Goal: Transaction & Acquisition: Purchase product/service

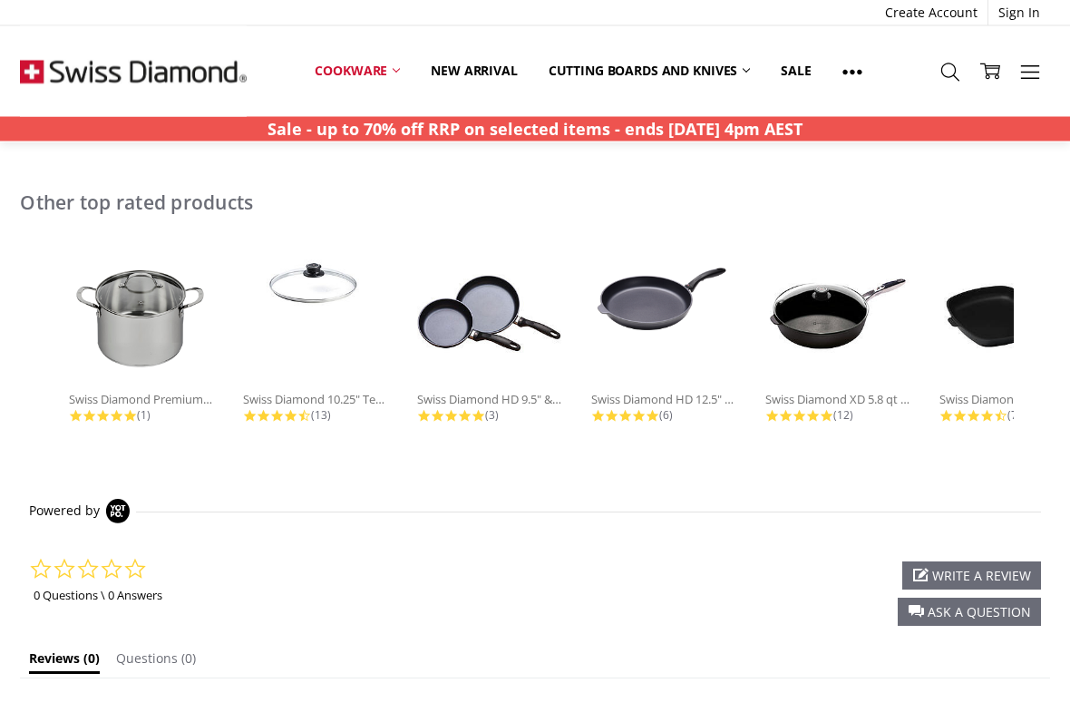
scroll to position [1165, 0]
click at [678, 304] on img at bounding box center [663, 289] width 145 height 97
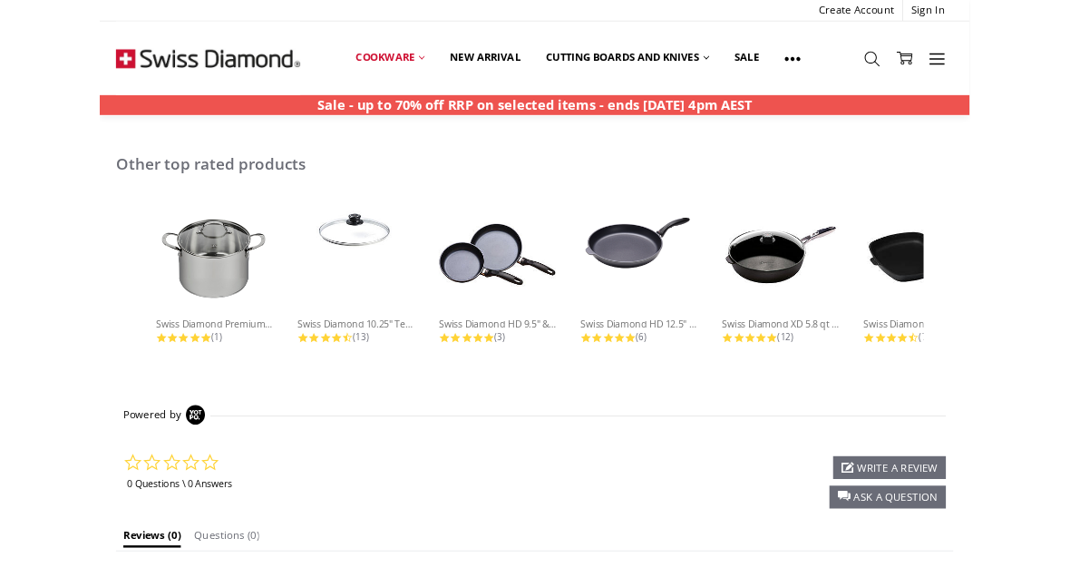
scroll to position [1226, 0]
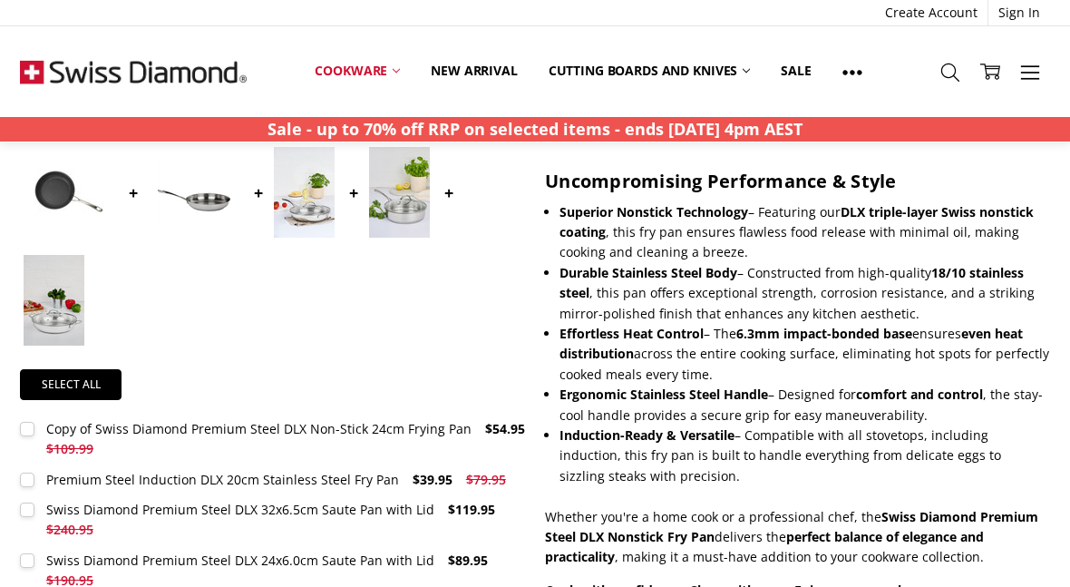
scroll to position [644, 0]
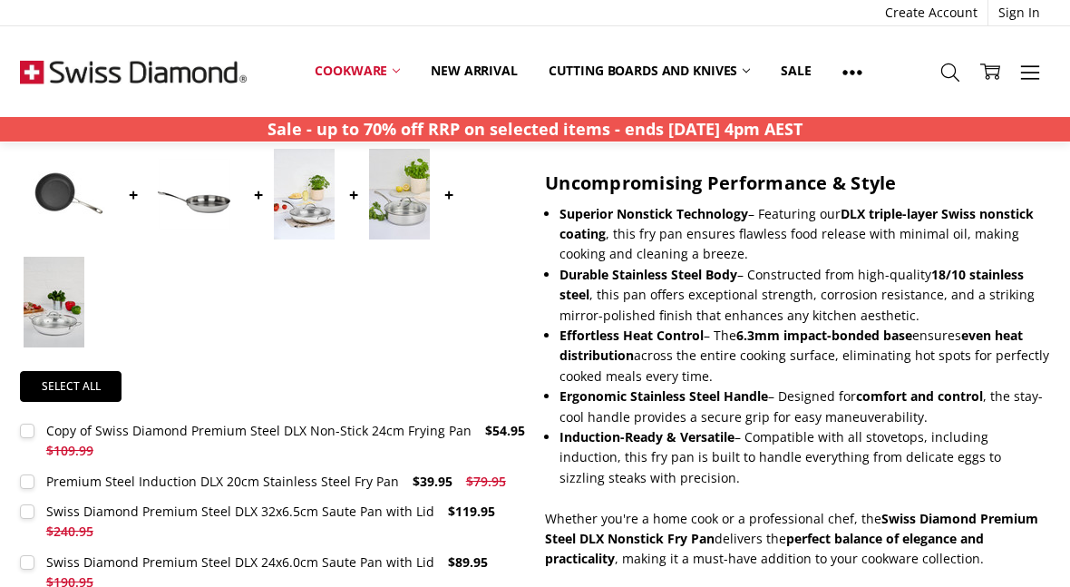
click at [24, 552] on label "Swiss Diamond Premium Steel DLX 24x6.0cm Saute Pan with Lid $89.95 $190.95 MSRP…" at bounding box center [272, 572] width 504 height 41
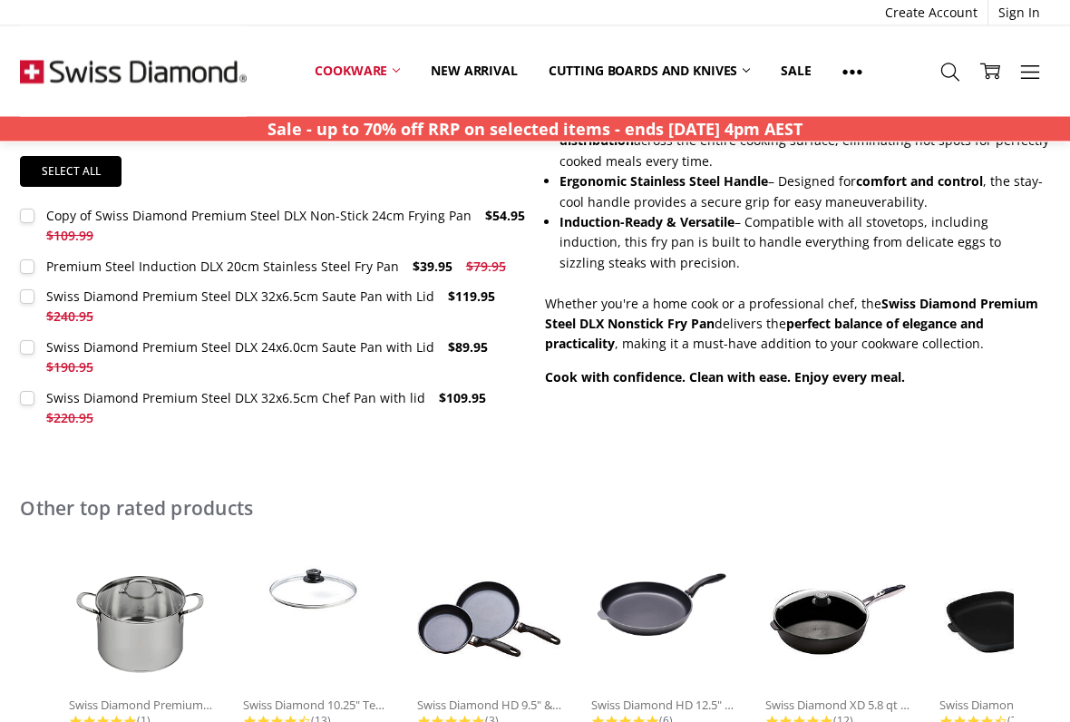
scroll to position [859, 0]
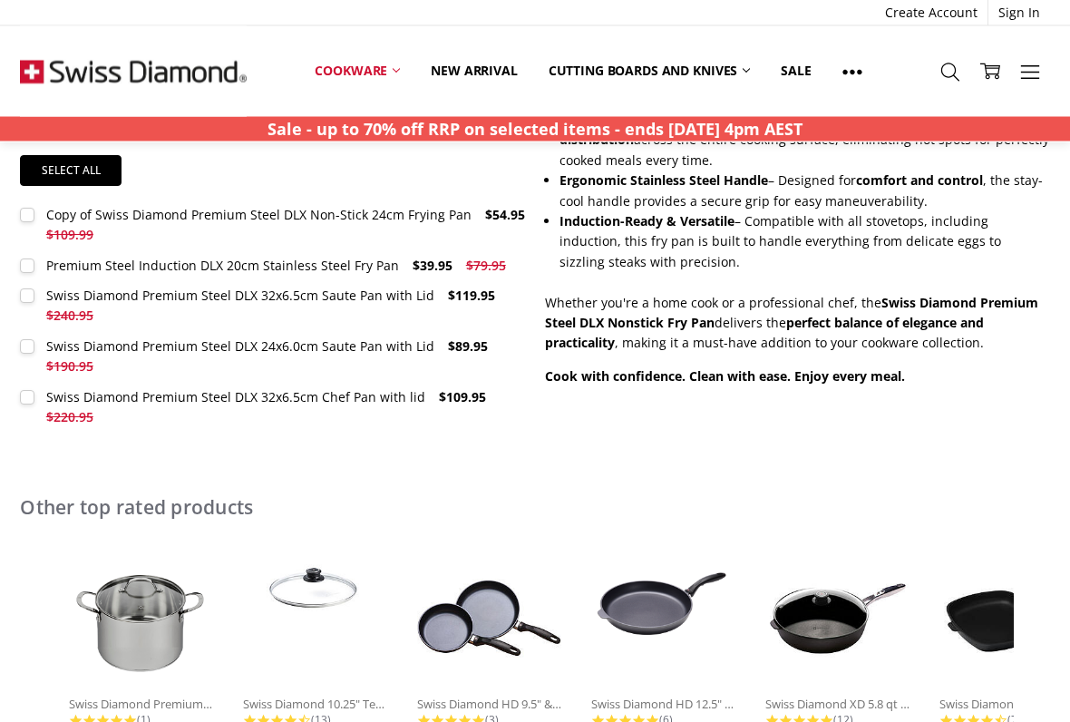
click at [191, 343] on div "Swiss Diamond Premium Steel DLX 24x6.0cm Saute Pan with Lid" at bounding box center [240, 346] width 388 height 17
click at [23, 342] on label "Swiss Diamond Premium Steel DLX 24x6.0cm Saute Pan with Lid $89.95 $190.95 MSRP…" at bounding box center [272, 357] width 504 height 41
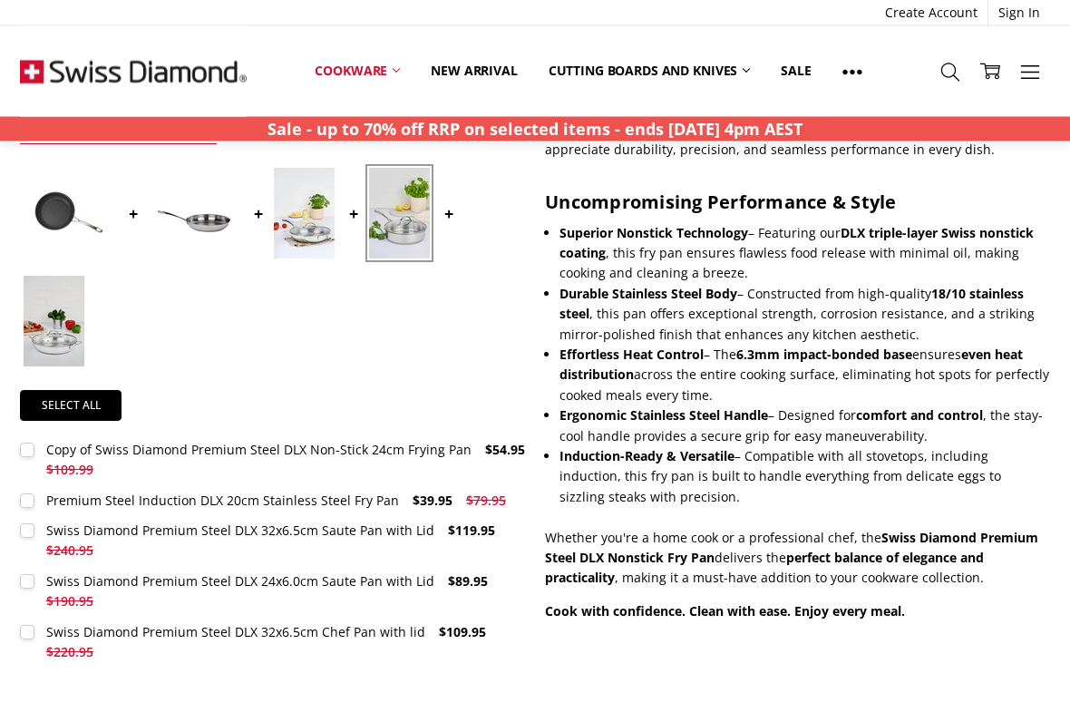
scroll to position [625, 0]
click at [56, 207] on img at bounding box center [69, 213] width 91 height 91
click at [70, 218] on img at bounding box center [69, 213] width 91 height 91
click at [220, 209] on img at bounding box center [194, 213] width 91 height 91
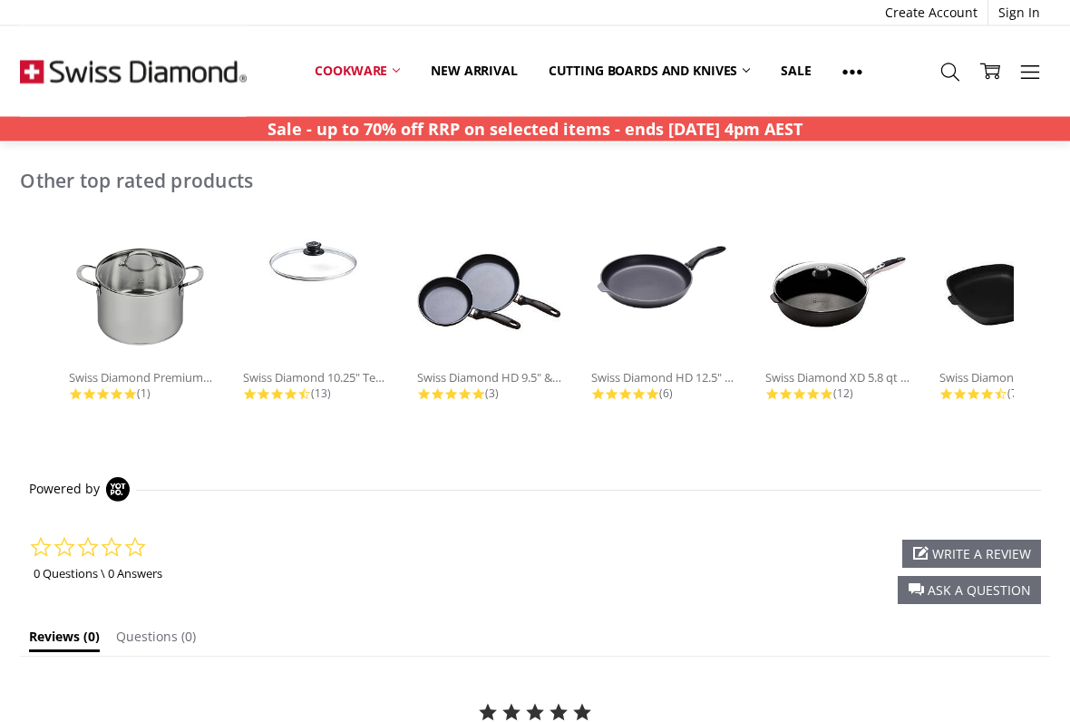
scroll to position [1187, 0]
click at [485, 306] on img at bounding box center [489, 291] width 145 height 145
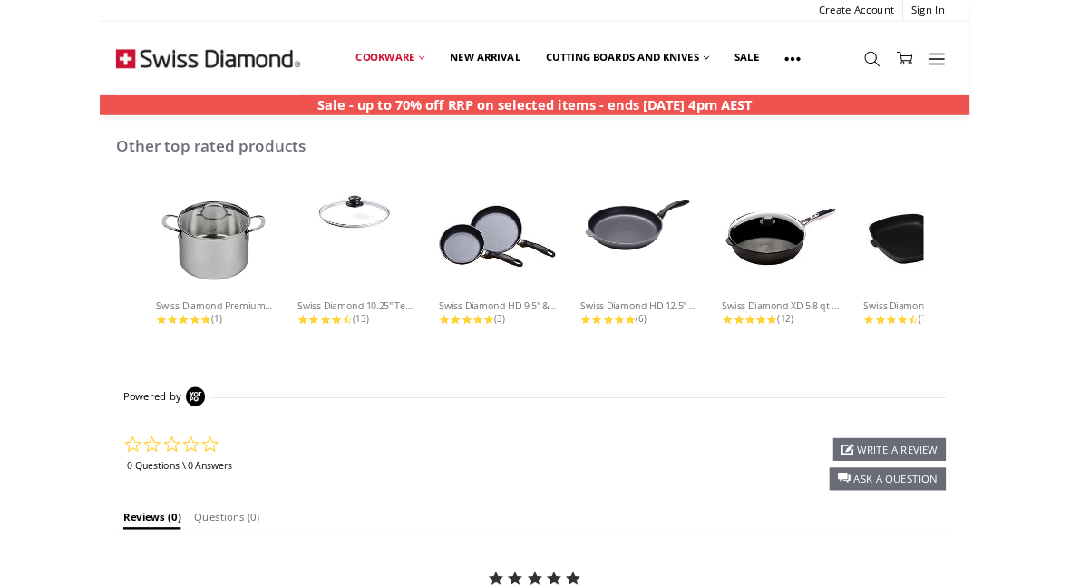
scroll to position [1249, 0]
